Goal: Find contact information: Find contact information

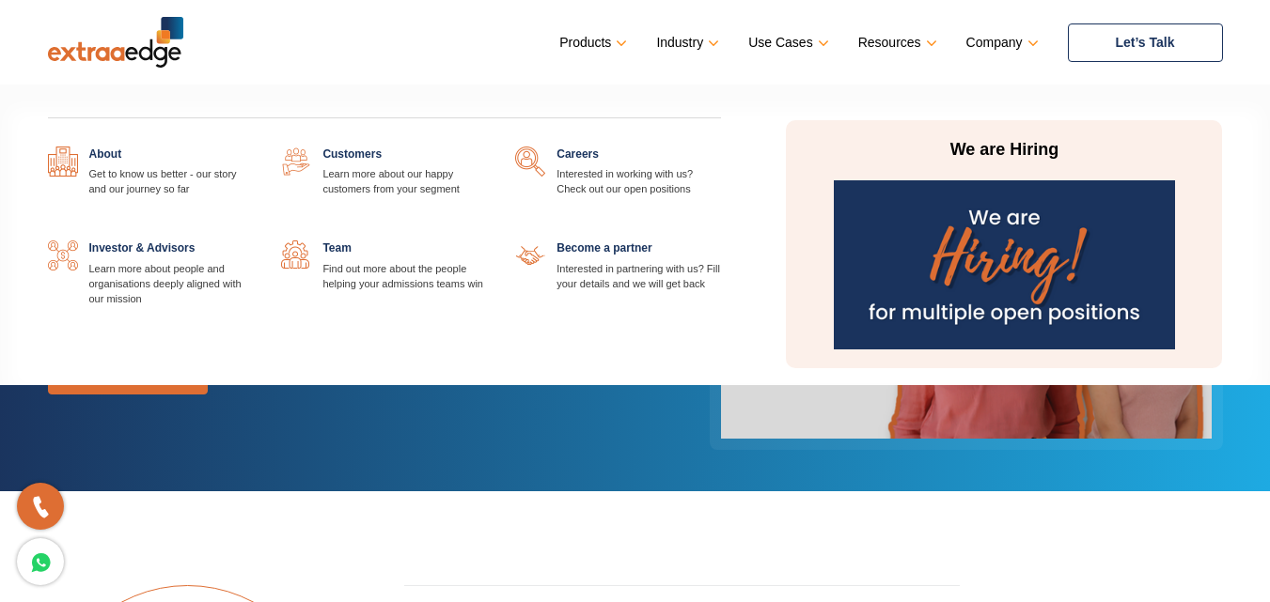
click at [903, 152] on p "We are Hiring" at bounding box center [1003, 150] width 353 height 23
click at [863, 203] on img at bounding box center [1004, 264] width 341 height 169
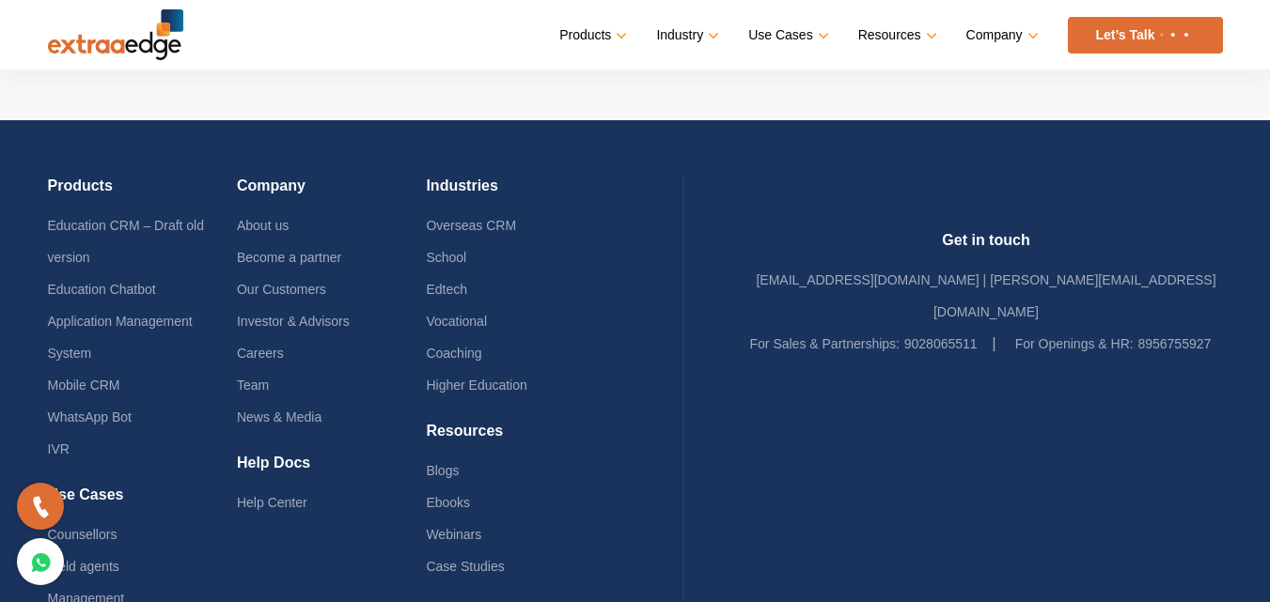
scroll to position [3921, 0]
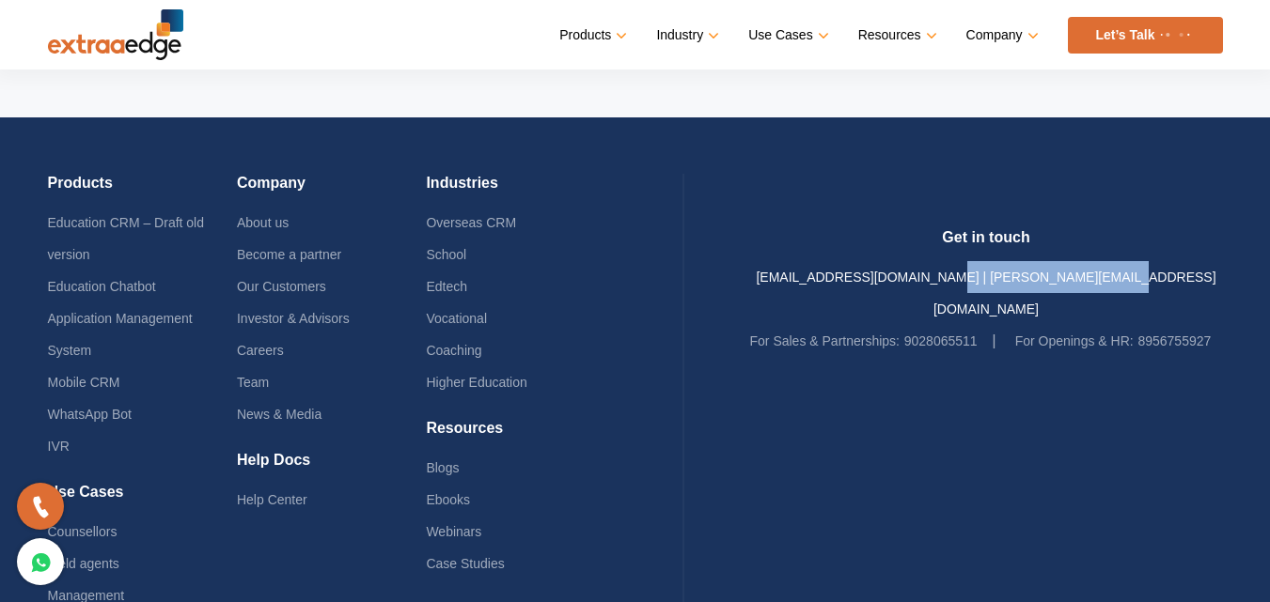
drag, startPoint x: 1188, startPoint y: 175, endPoint x: 1017, endPoint y: 178, distance: 171.1
click at [1017, 228] on div "Get in touch [EMAIL_ADDRESS][DOMAIN_NAME] | [PERSON_NAME][EMAIL_ADDRESS][DOMAIN…" at bounding box center [986, 292] width 473 height 129
copy link "[PERSON_NAME][EMAIL_ADDRESS][DOMAIN_NAME]"
